Goal: Task Accomplishment & Management: Use online tool/utility

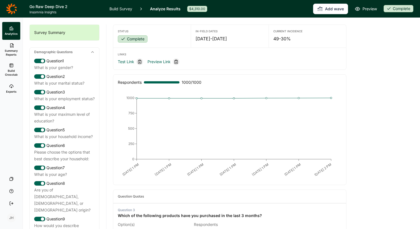
click at [40, 7] on h1 "Go Raw Deep Dive 2" at bounding box center [65, 6] width 73 height 7
click at [8, 8] on icon at bounding box center [11, 8] width 11 height 11
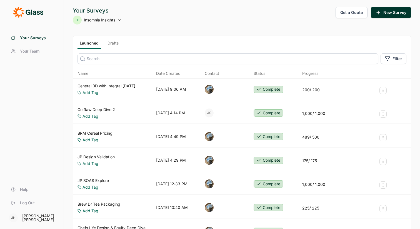
click at [119, 19] on icon at bounding box center [120, 20] width 4 height 4
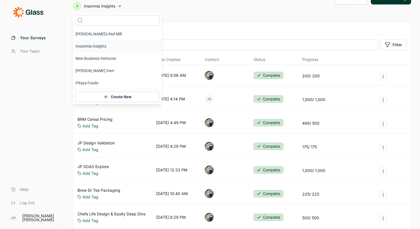
scroll to position [14, 0]
click at [98, 45] on li "Insomnia Insights" at bounding box center [117, 46] width 89 height 12
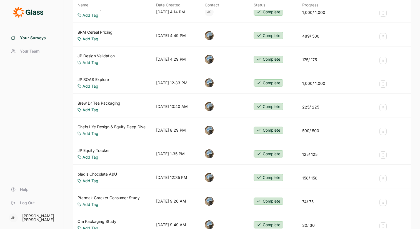
scroll to position [0, 0]
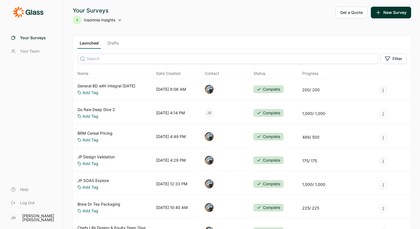
click at [113, 42] on link "Drafts" at bounding box center [113, 44] width 16 height 8
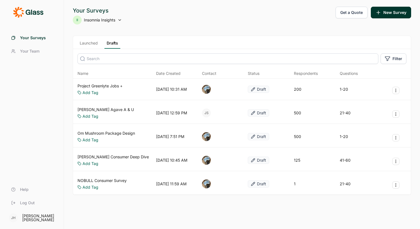
click at [108, 84] on link "Project Greenlyte Jobs +" at bounding box center [100, 86] width 45 height 6
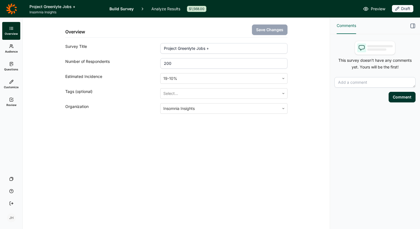
click at [13, 100] on use at bounding box center [12, 99] width 4 height 3
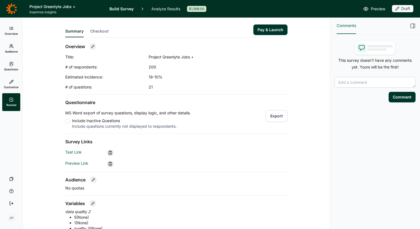
click at [378, 9] on span "Preview" at bounding box center [378, 9] width 14 height 7
